Goal: Complete application form

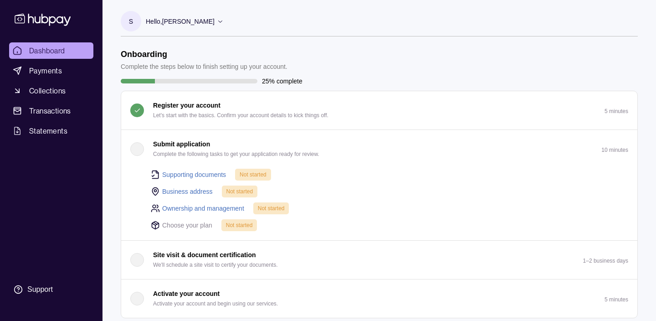
click at [136, 148] on div "button" at bounding box center [137, 149] width 14 height 14
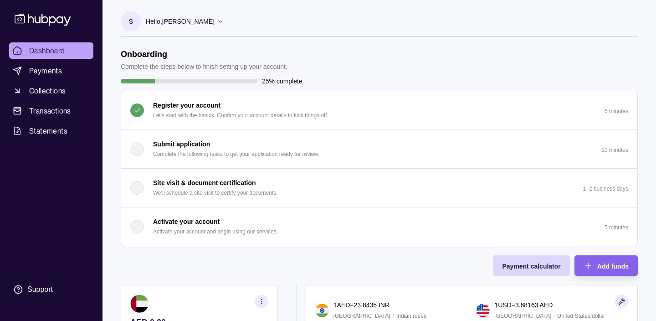
click at [138, 148] on div "button" at bounding box center [137, 149] width 14 height 14
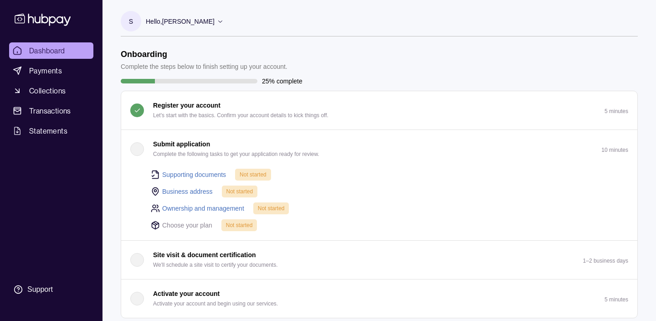
click at [181, 173] on link "Supporting documents" at bounding box center [194, 175] width 64 height 10
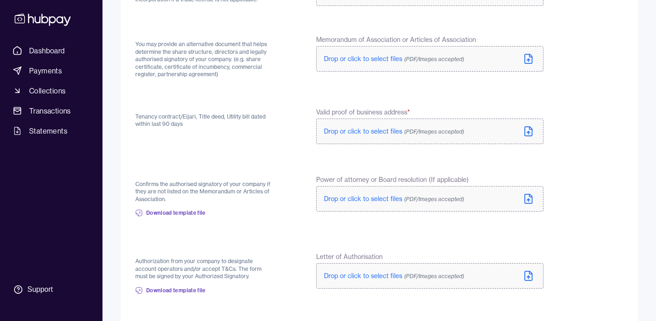
scroll to position [161, 0]
drag, startPoint x: 151, startPoint y: 59, endPoint x: 240, endPoint y: 67, distance: 88.8
click at [243, 69] on p "You may provide an alternative document that helps determine the share structur…" at bounding box center [203, 59] width 137 height 38
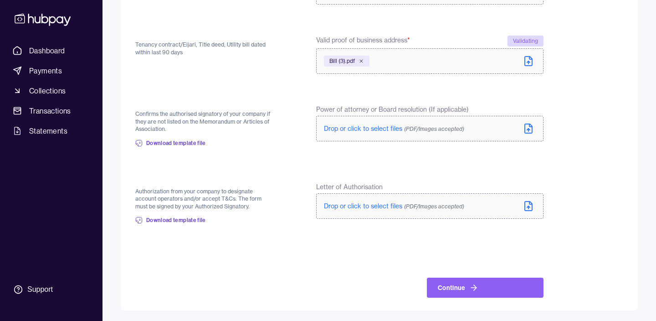
scroll to position [247, 0]
click at [451, 290] on button "Continue" at bounding box center [485, 287] width 117 height 20
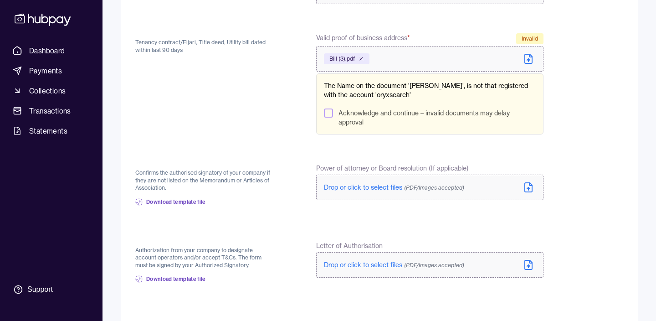
click at [326, 113] on button "Acknowledge and continue – invalid documents may delay approval" at bounding box center [328, 112] width 9 height 9
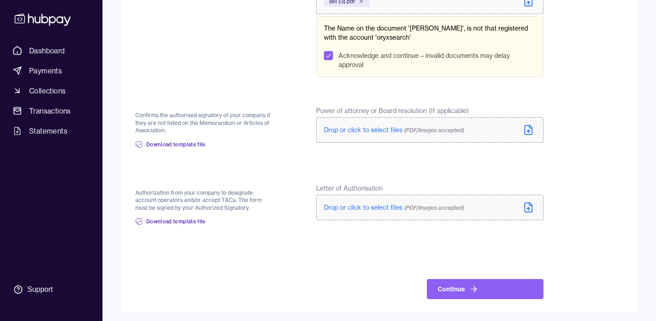
scroll to position [306, 0]
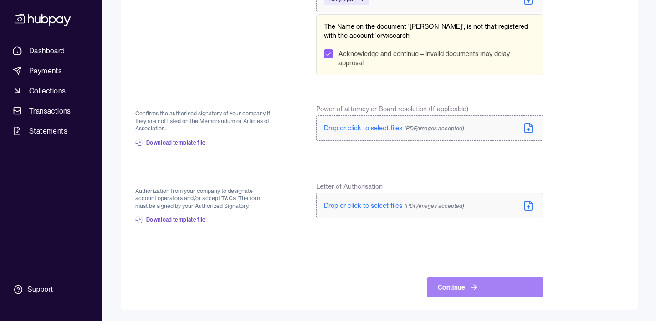
click at [470, 289] on icon at bounding box center [474, 287] width 9 height 9
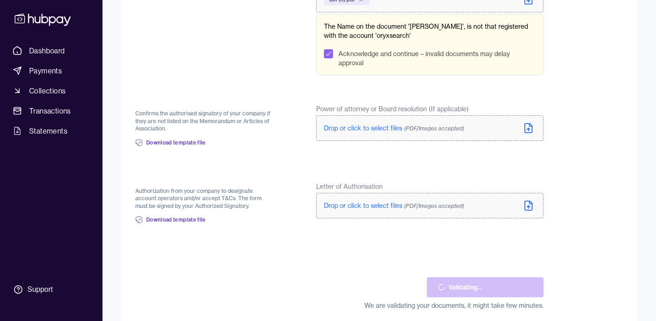
scroll to position [256, 0]
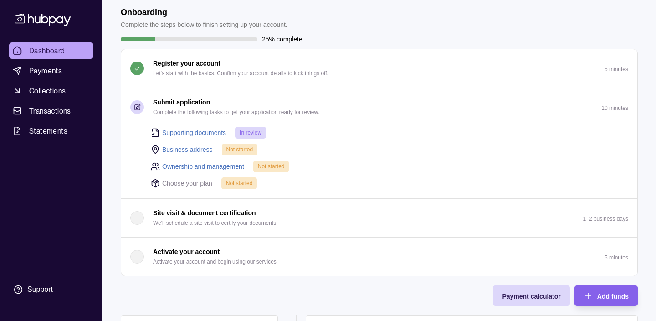
scroll to position [44, 0]
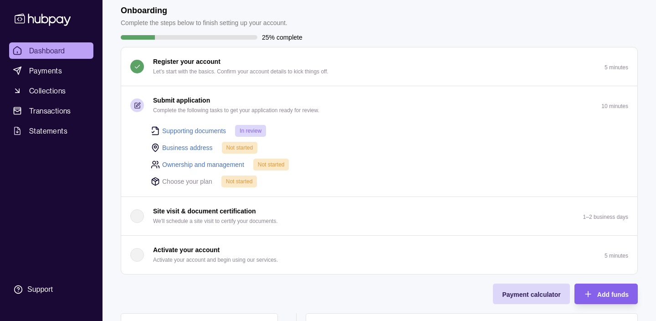
click at [198, 146] on link "Business address" at bounding box center [187, 148] width 51 height 10
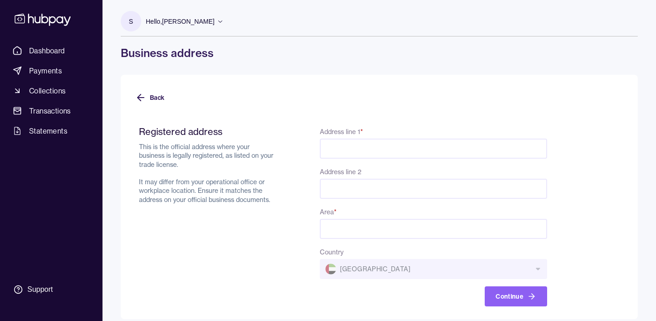
click at [347, 148] on input "Address line 1 *" at bounding box center [433, 149] width 227 height 20
paste input "**********"
drag, startPoint x: 368, startPoint y: 148, endPoint x: 296, endPoint y: 145, distance: 71.6
click at [296, 146] on div "**********" at bounding box center [343, 216] width 408 height 181
drag, startPoint x: 389, startPoint y: 148, endPoint x: 501, endPoint y: 148, distance: 112.1
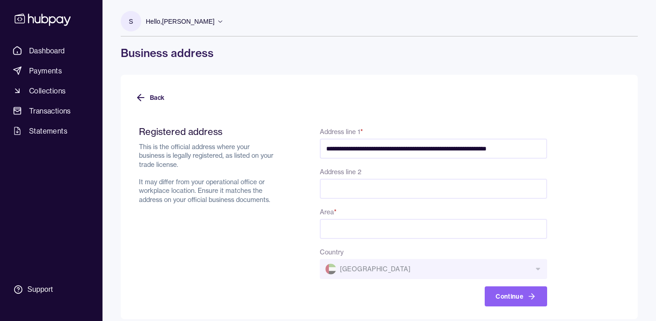
click at [501, 148] on input "**********" at bounding box center [433, 149] width 227 height 20
type input "**********"
click at [385, 188] on input "Address line 2" at bounding box center [433, 189] width 227 height 20
paste input "**********"
type input "**********"
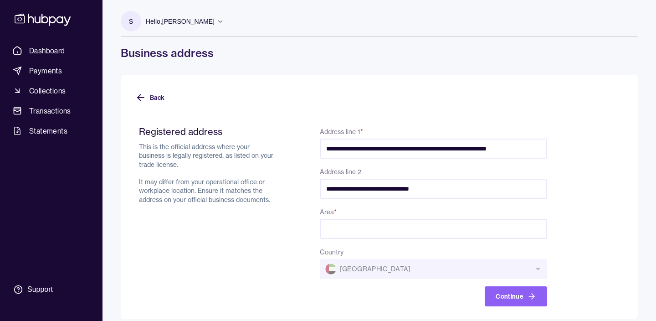
scroll to position [0, 1]
drag, startPoint x: 505, startPoint y: 150, endPoint x: 546, endPoint y: 150, distance: 41.5
click at [546, 150] on input "**********" at bounding box center [433, 149] width 227 height 20
click at [379, 229] on input "Area *" at bounding box center [433, 229] width 227 height 20
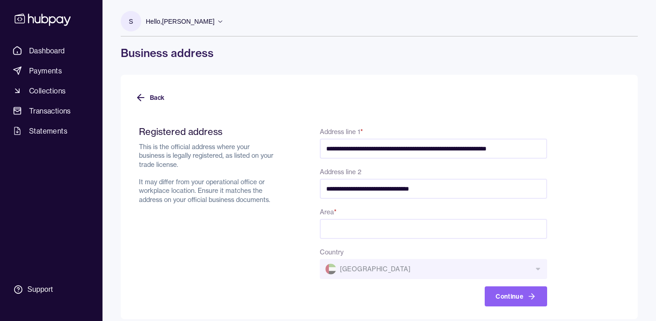
paste input "**********"
type input "**********"
drag, startPoint x: 389, startPoint y: 149, endPoint x: 559, endPoint y: 150, distance: 169.6
click at [559, 150] on form "**********" at bounding box center [379, 210] width 488 height 191
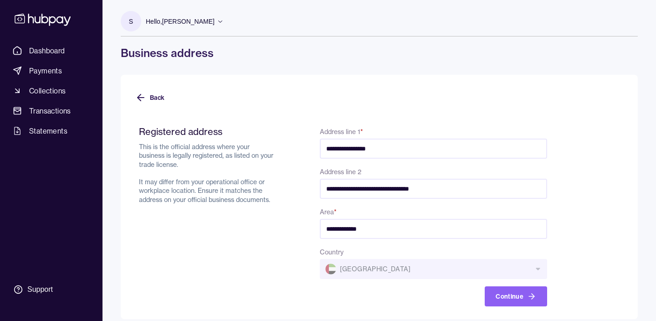
scroll to position [9, 0]
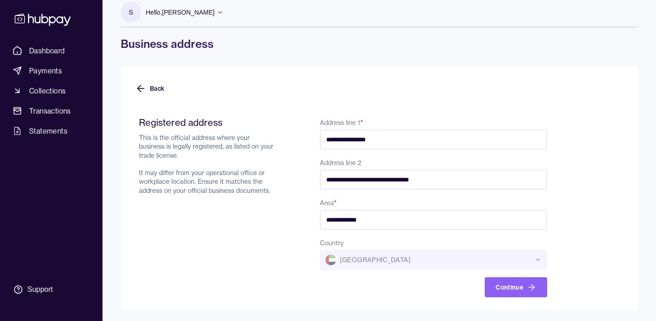
type input "**********"
click at [505, 289] on button "Continue" at bounding box center [516, 287] width 62 height 20
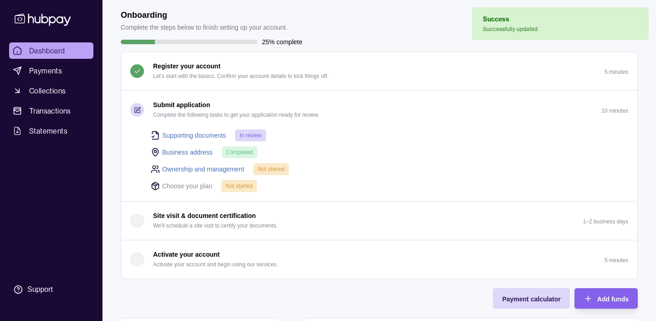
scroll to position [40, 0]
click at [213, 168] on link "Ownership and management" at bounding box center [203, 168] width 82 height 10
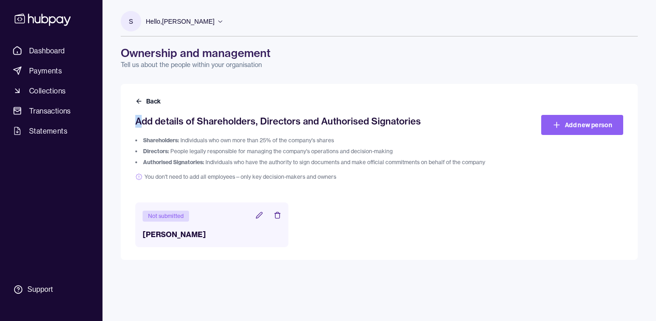
drag, startPoint x: 139, startPoint y: 121, endPoint x: 412, endPoint y: 114, distance: 273.2
click at [412, 114] on div "Back Add details of Shareholders, Directors and Authorised Signatories Sharehol…" at bounding box center [379, 172] width 517 height 176
click at [205, 142] on li "Shareholders: Individuals who own more than 25% of the company's shares" at bounding box center [318, 140] width 366 height 7
drag, startPoint x: 142, startPoint y: 140, endPoint x: 322, endPoint y: 139, distance: 179.6
click at [322, 139] on li "Shareholders: Individuals who own more than 25% of the company's shares" at bounding box center [318, 140] width 366 height 7
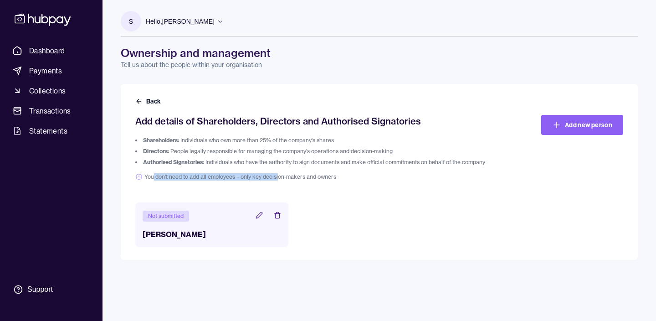
drag, startPoint x: 154, startPoint y: 177, endPoint x: 292, endPoint y: 181, distance: 137.7
click at [291, 181] on span "You don't need to add all employees—only key decision-makers and owners" at bounding box center [318, 176] width 366 height 7
click at [259, 215] on icon at bounding box center [259, 215] width 7 height 7
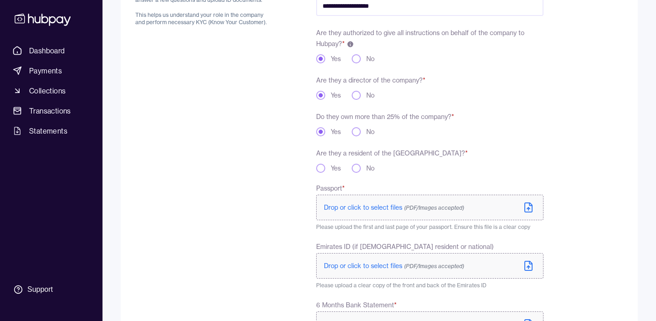
scroll to position [137, 0]
click at [322, 166] on button "Yes" at bounding box center [320, 166] width 9 height 9
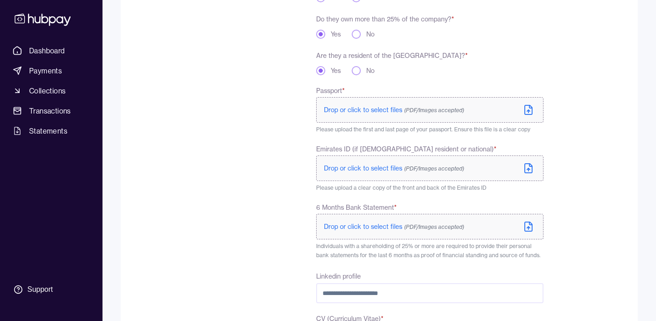
scroll to position [233, 0]
click at [350, 107] on span "Drop or click to select files (PDF/Images accepted)" at bounding box center [394, 109] width 140 height 8
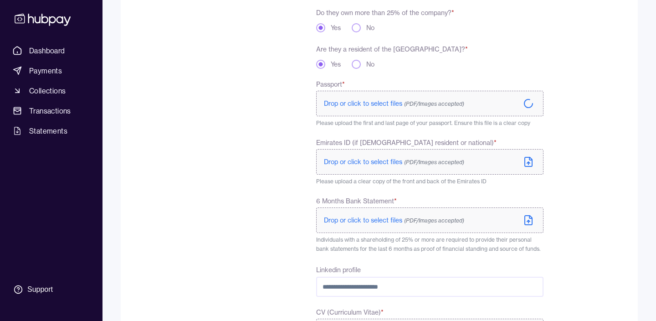
scroll to position [242, 0]
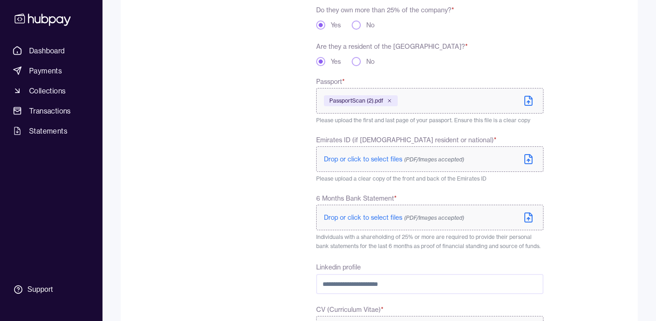
click at [362, 161] on span "Drop or click to select files (PDF/Images accepted)" at bounding box center [394, 159] width 140 height 8
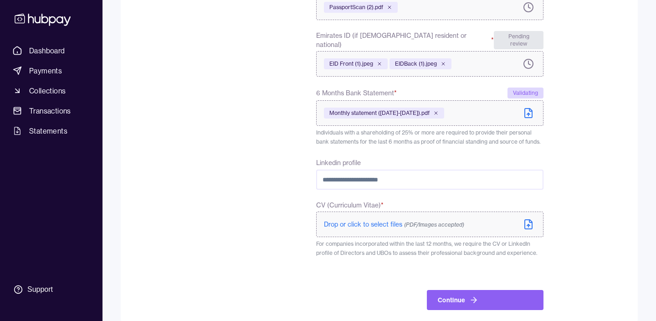
scroll to position [343, 0]
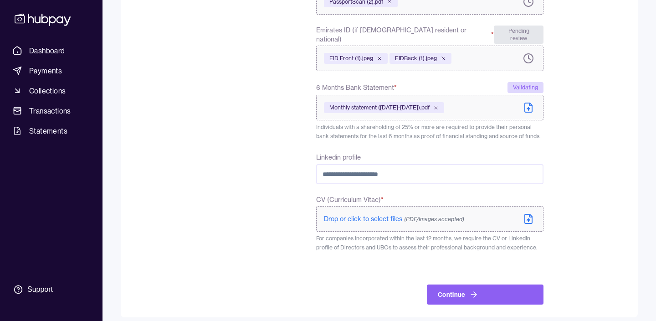
click at [416, 165] on input "Linkedin profile" at bounding box center [429, 174] width 227 height 20
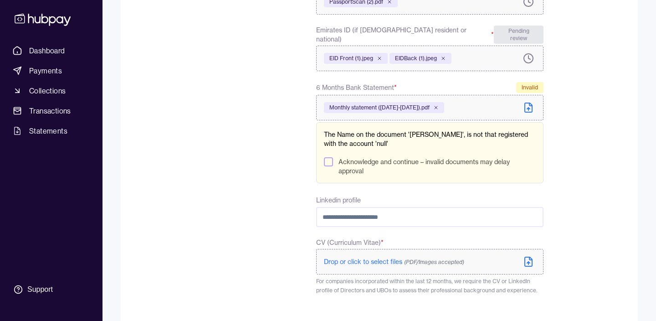
click at [374, 208] on input "Linkedin profile" at bounding box center [429, 217] width 227 height 20
paste input "**********"
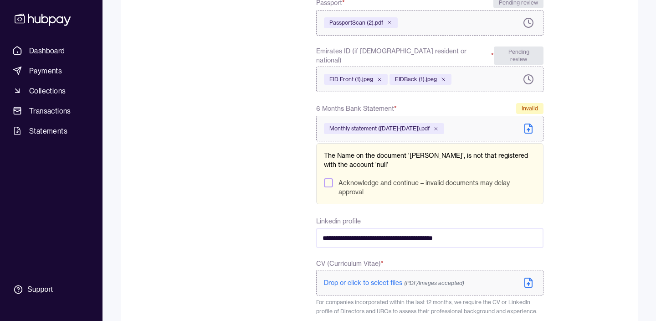
scroll to position [330, 0]
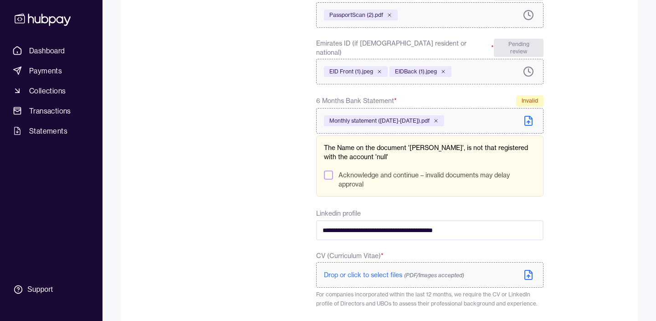
type input "**********"
click at [330, 170] on button "Acknowledge and continue – invalid documents may delay approval" at bounding box center [328, 174] width 9 height 9
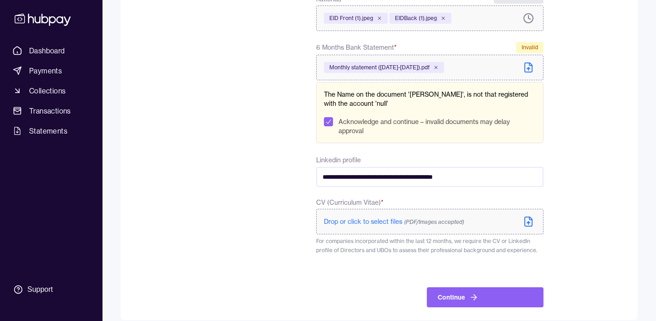
scroll to position [386, 0]
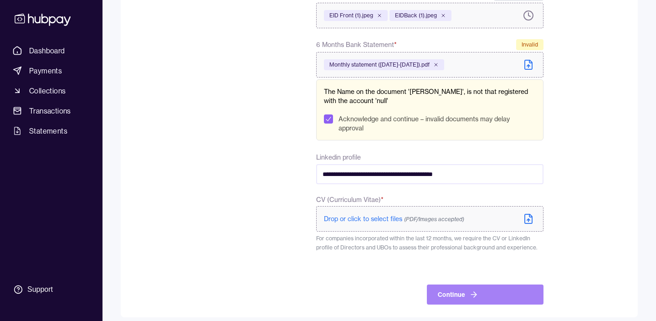
click at [455, 284] on button "Continue" at bounding box center [485, 294] width 117 height 20
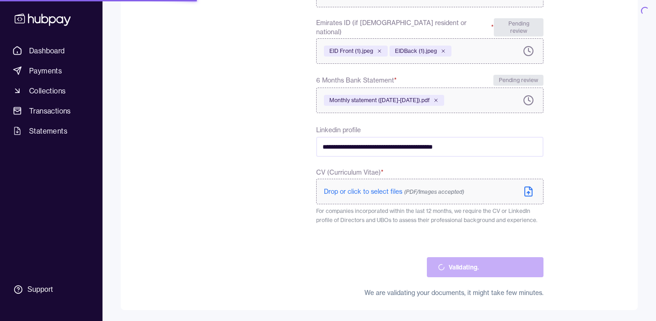
scroll to position [343, 0]
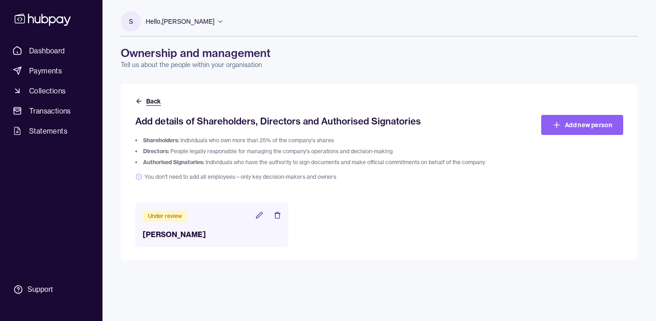
click at [137, 99] on icon at bounding box center [138, 101] width 7 height 7
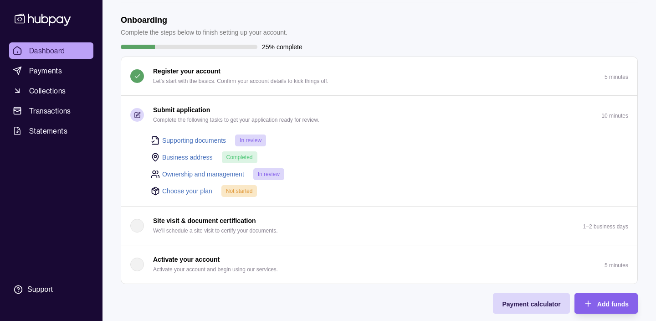
scroll to position [41, 0]
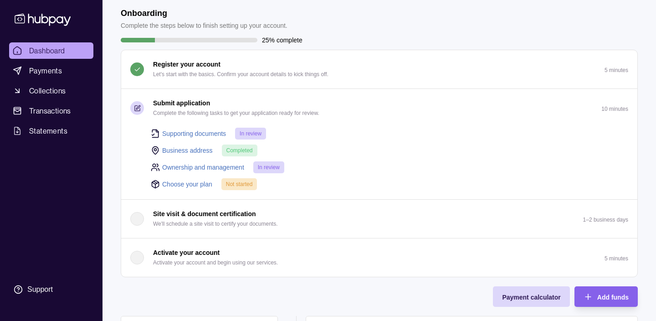
click at [188, 182] on link "Choose your plan" at bounding box center [187, 184] width 50 height 10
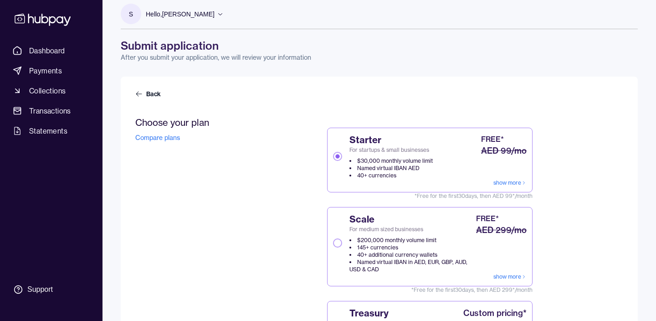
scroll to position [8, 0]
click at [504, 180] on link "show more" at bounding box center [510, 182] width 33 height 7
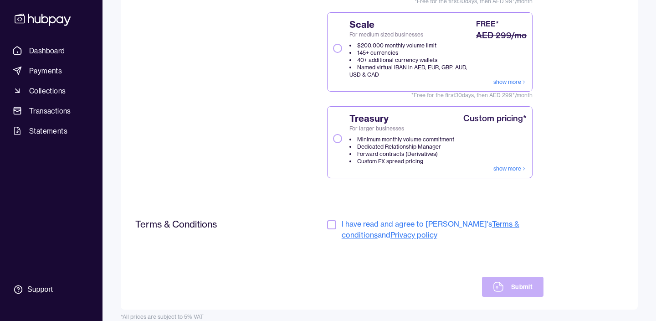
scroll to position [204, 0]
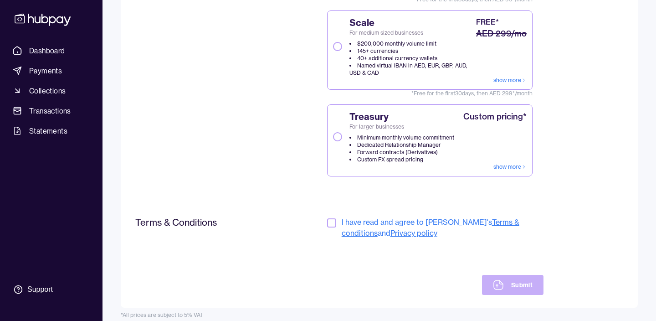
click at [333, 220] on button "button" at bounding box center [331, 222] width 9 height 9
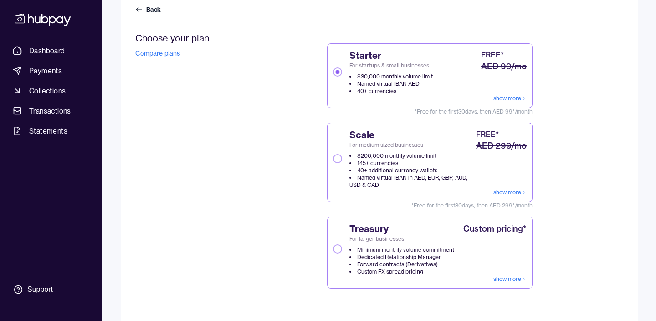
scroll to position [212, 0]
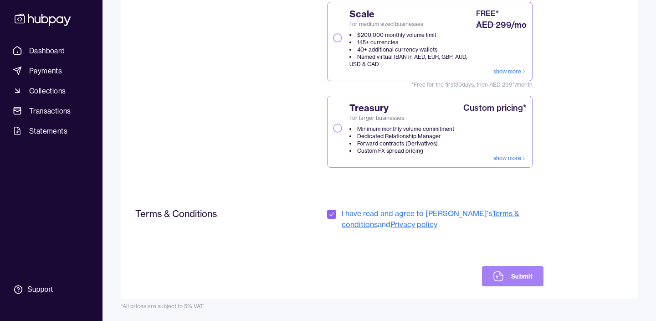
click at [511, 268] on button "Submit" at bounding box center [513, 276] width 62 height 20
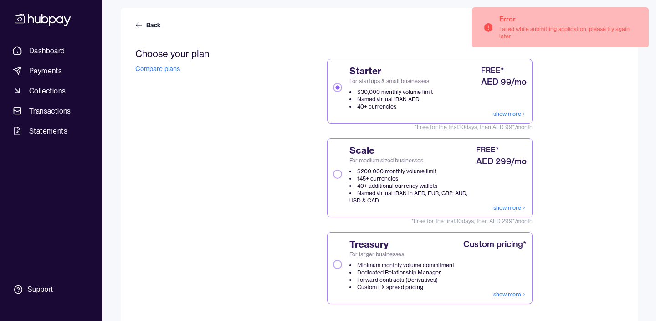
scroll to position [0, 0]
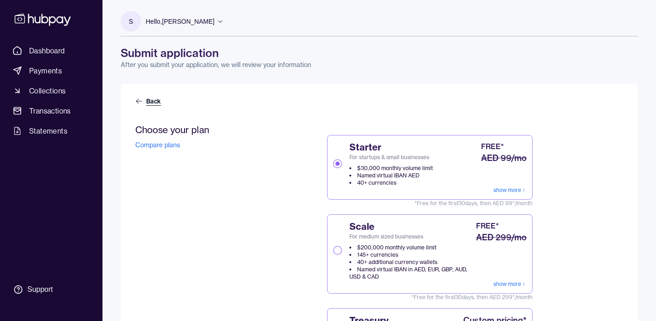
click at [139, 100] on icon at bounding box center [138, 101] width 7 height 7
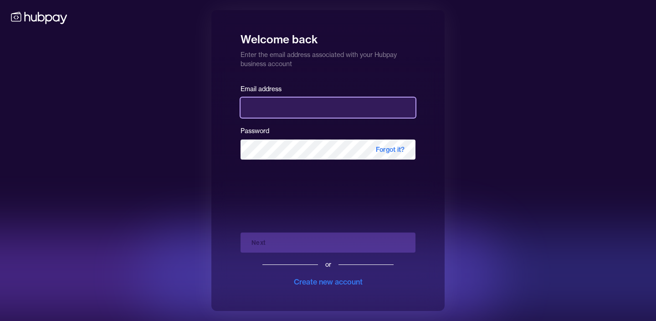
click at [278, 100] on input "email" at bounding box center [328, 108] width 175 height 20
type input "**********"
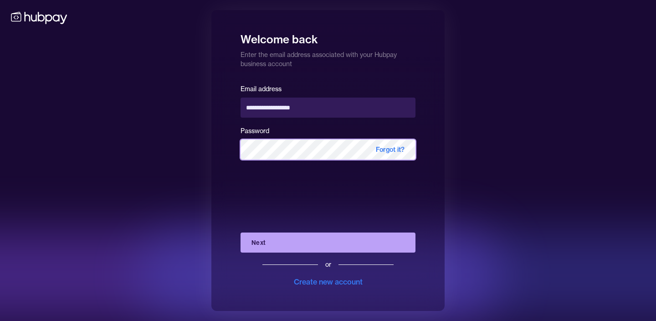
click at [241, 232] on button "Next" at bounding box center [328, 242] width 175 height 20
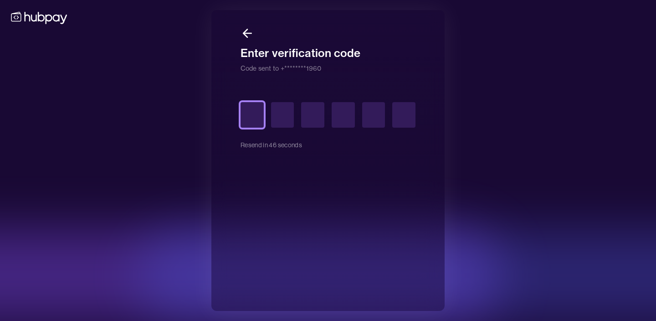
type input "*"
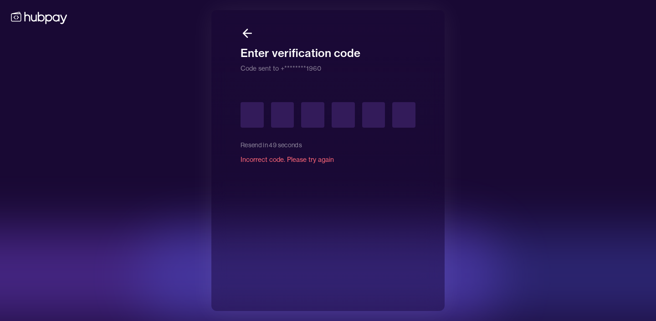
type input "*"
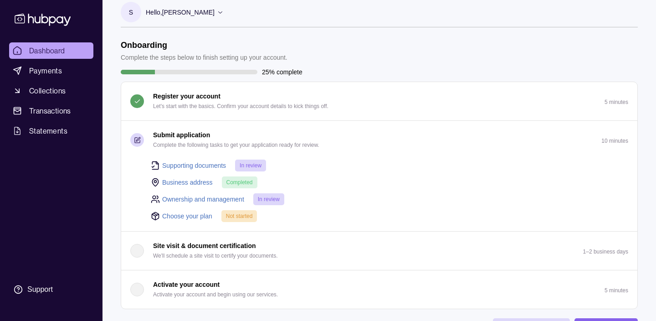
scroll to position [8, 0]
click at [179, 219] on link "Choose your plan" at bounding box center [187, 217] width 50 height 10
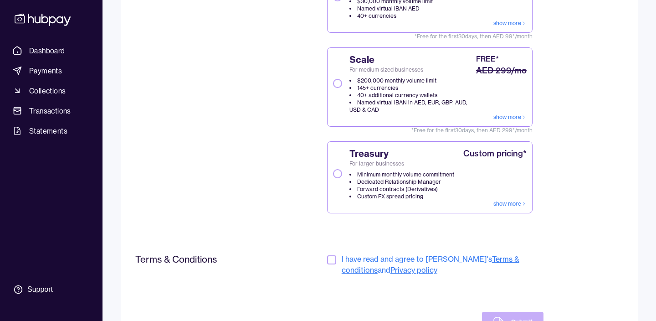
scroll to position [200, 0]
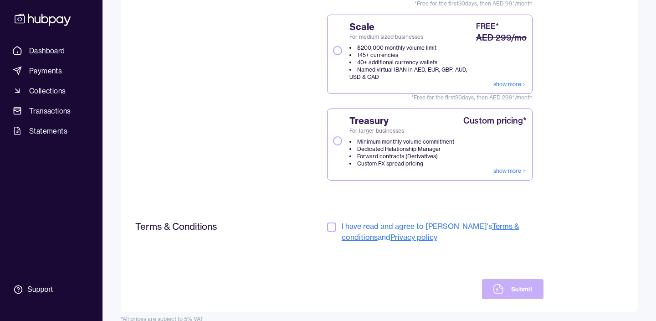
click at [334, 228] on button "button" at bounding box center [331, 226] width 9 height 9
click at [506, 284] on button "Submit" at bounding box center [513, 289] width 62 height 20
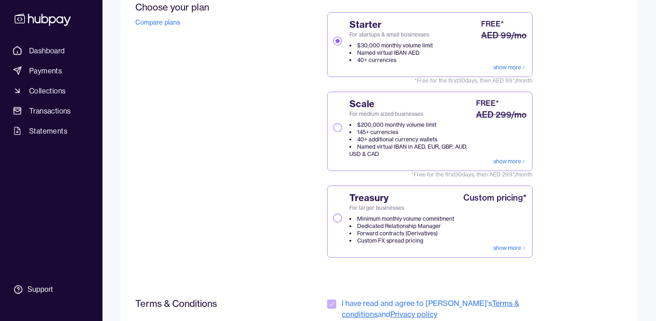
scroll to position [104, 0]
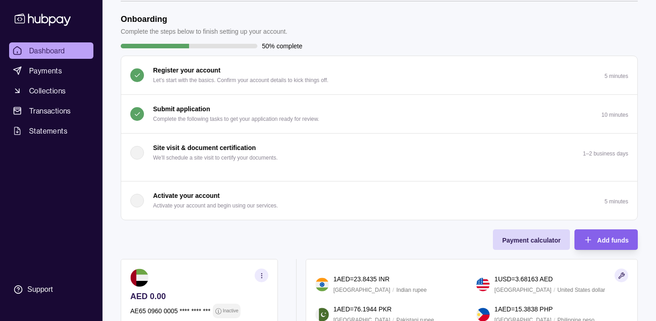
scroll to position [30, 0]
